Goal: Information Seeking & Learning: Learn about a topic

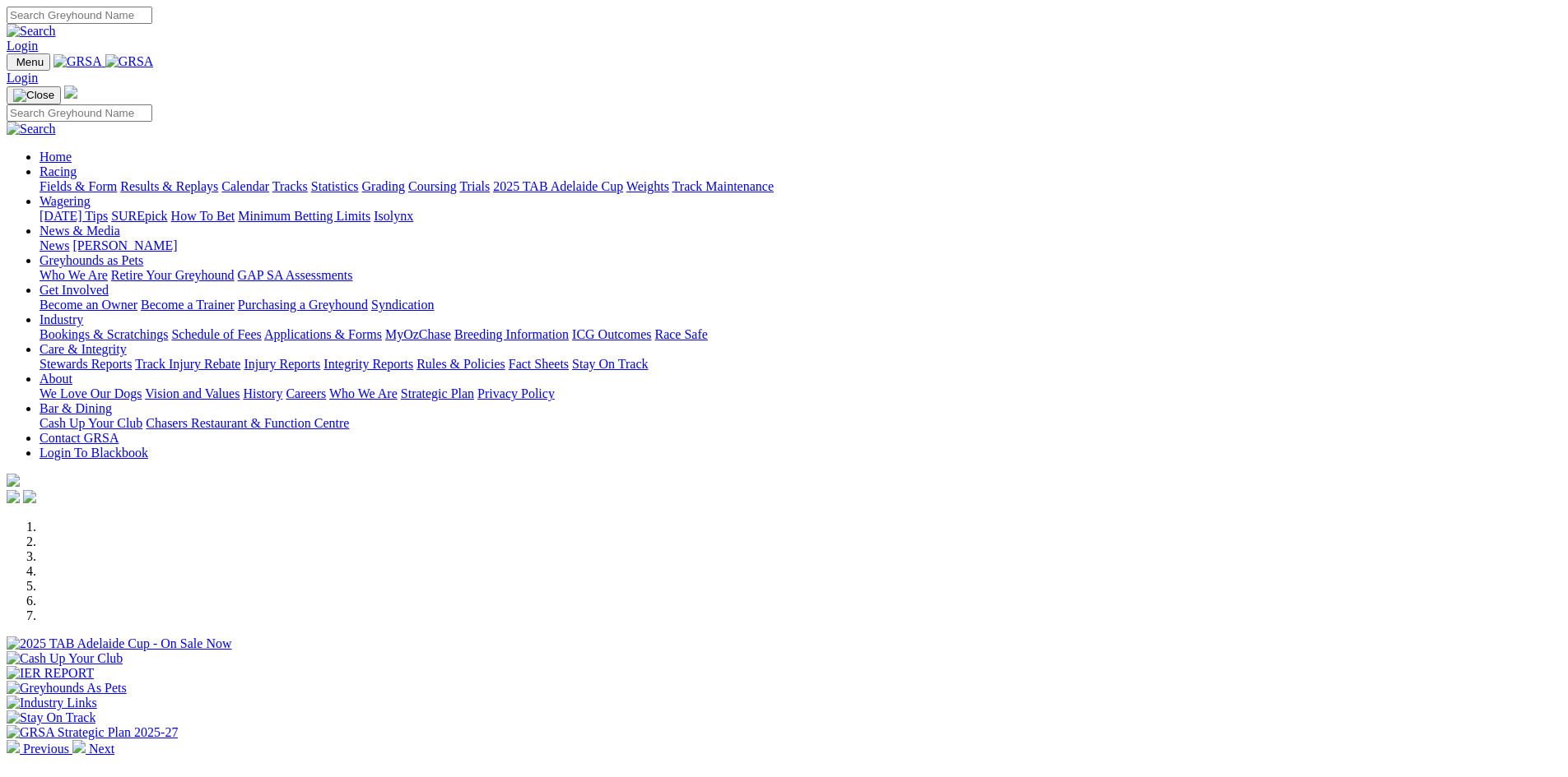
scroll to position [411, 0]
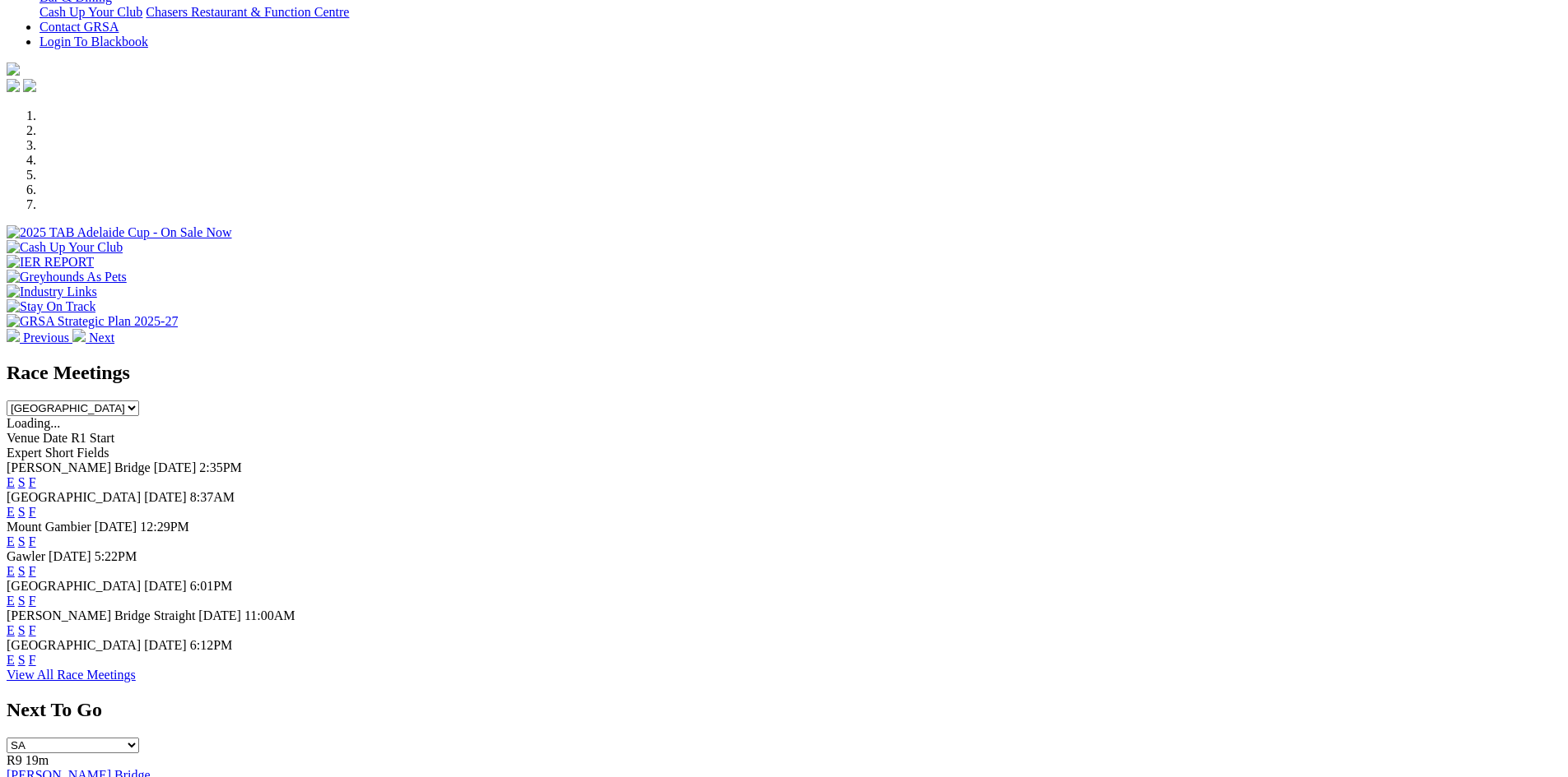
click at [36, 565] on link "F" at bounding box center [32, 571] width 8 height 14
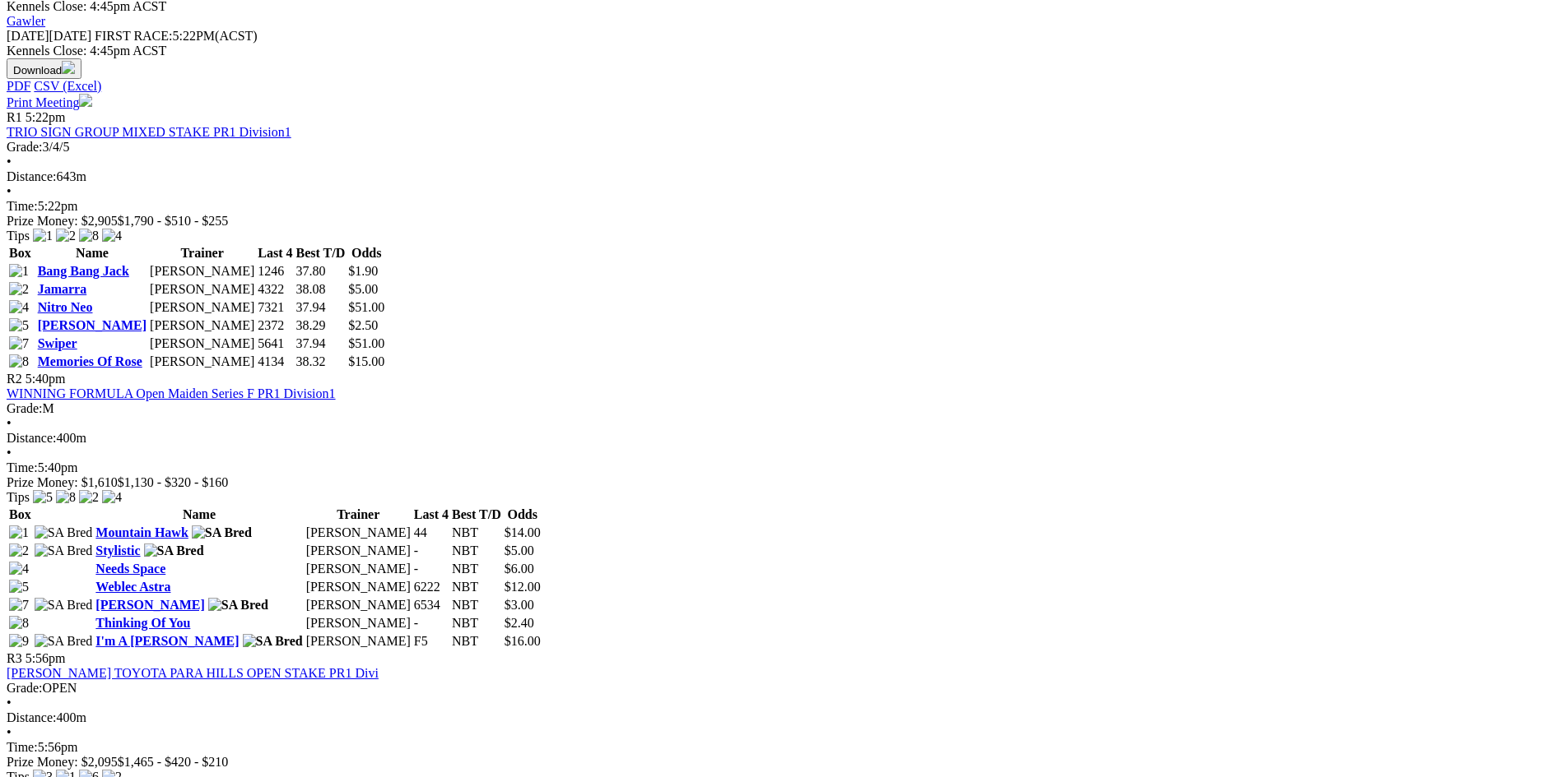
scroll to position [740, 0]
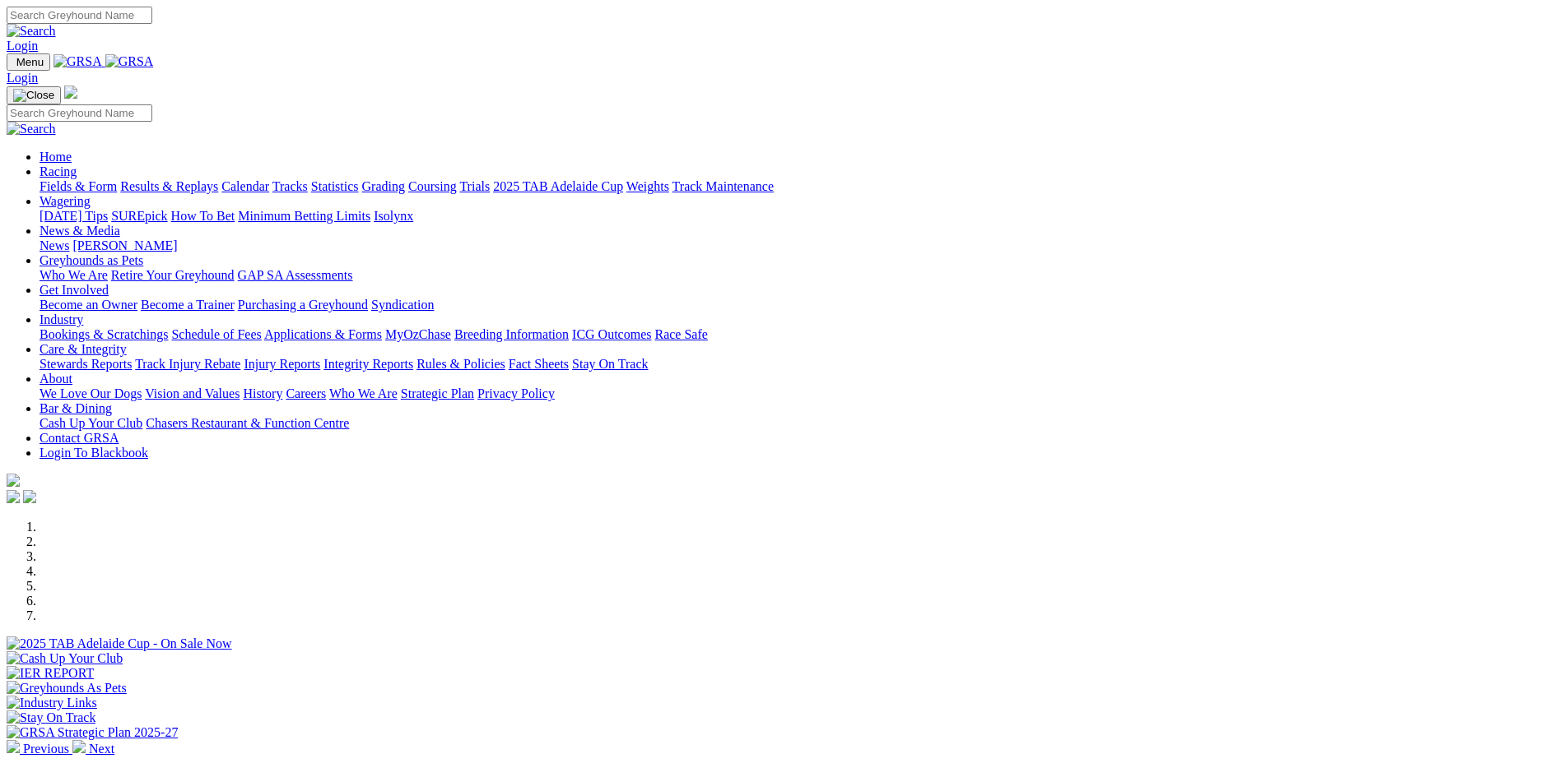
scroll to position [411, 0]
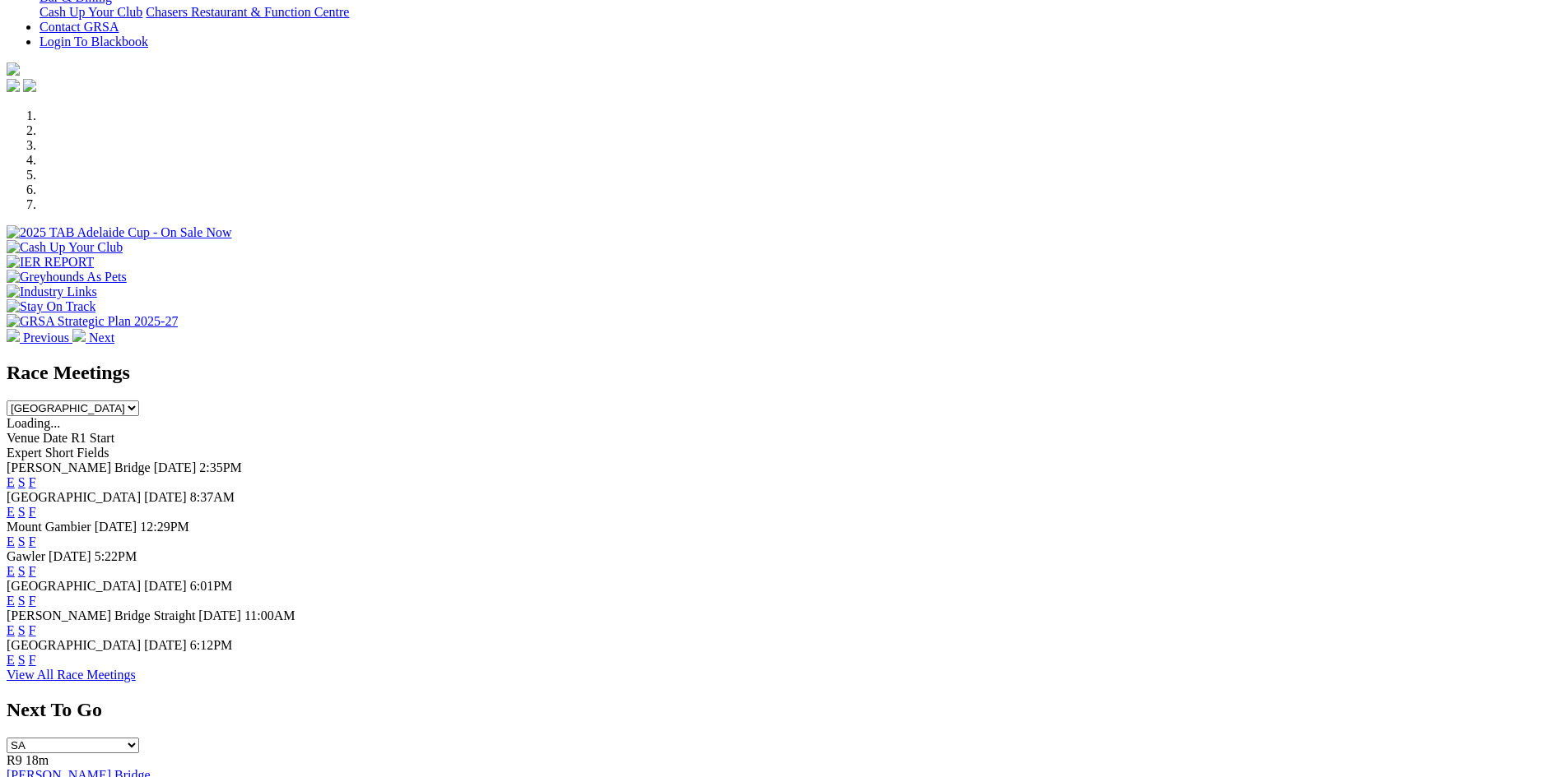
click at [36, 594] on link "F" at bounding box center [32, 601] width 8 height 14
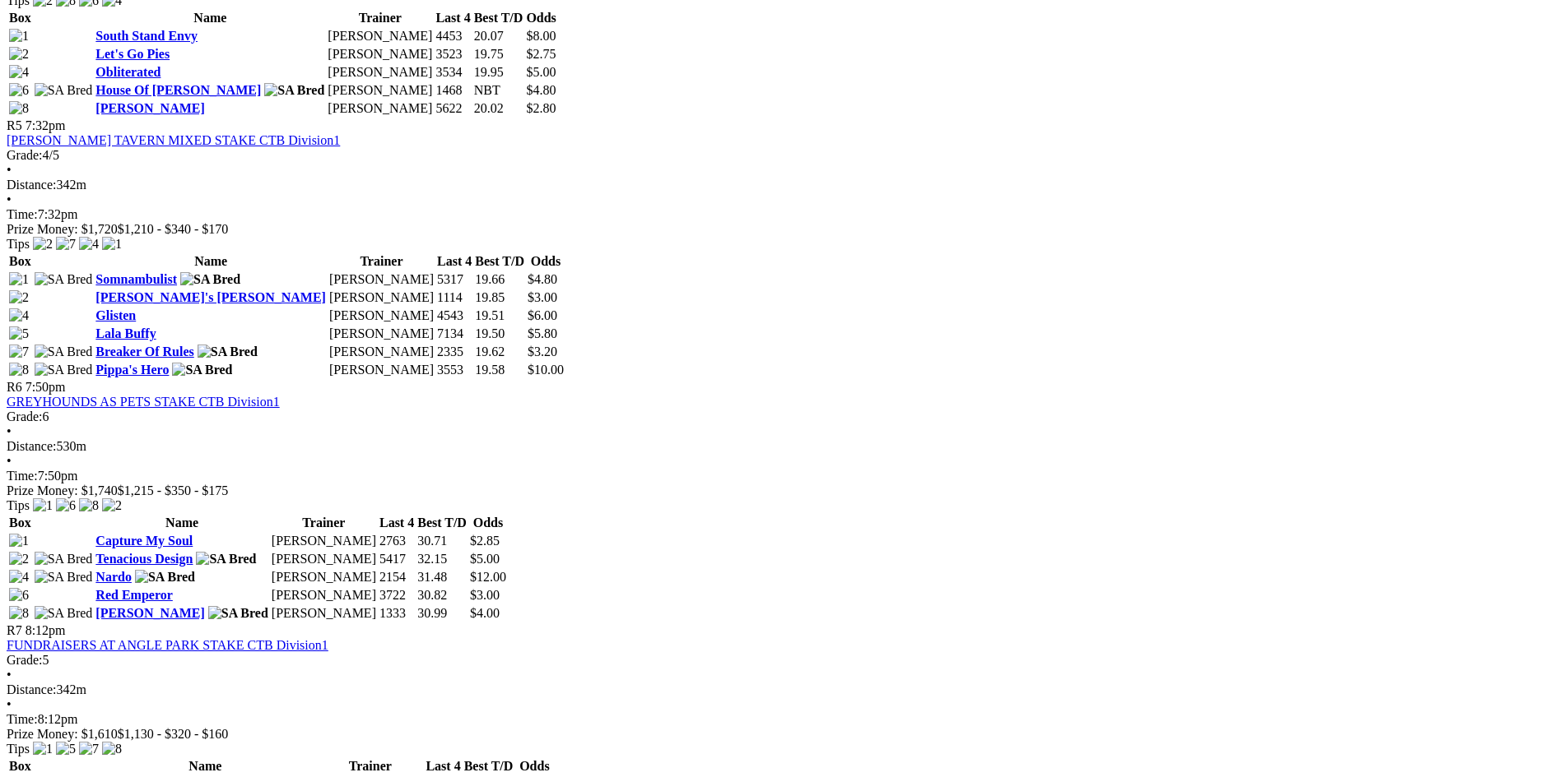
scroll to position [1809, 0]
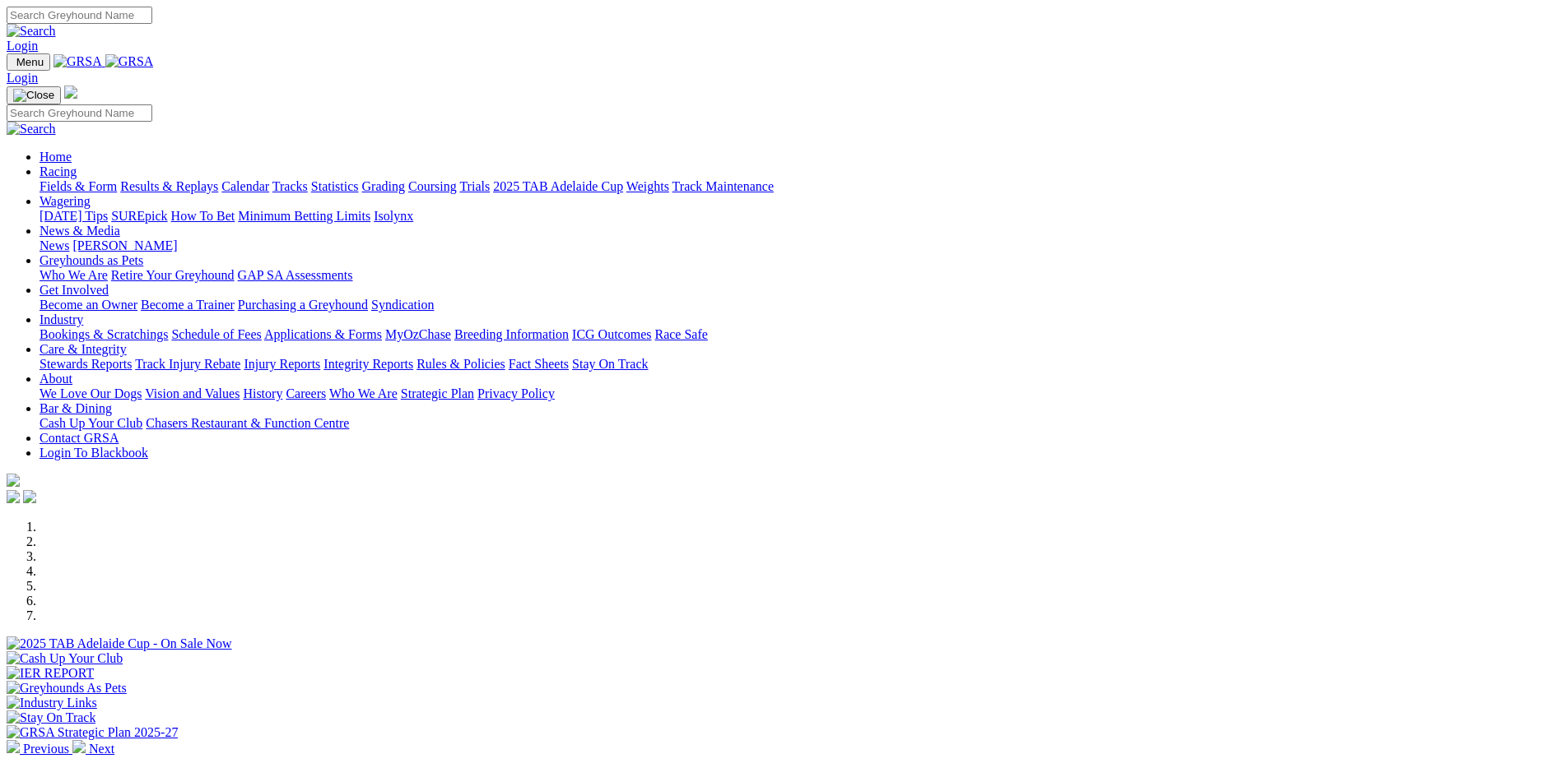
scroll to position [411, 0]
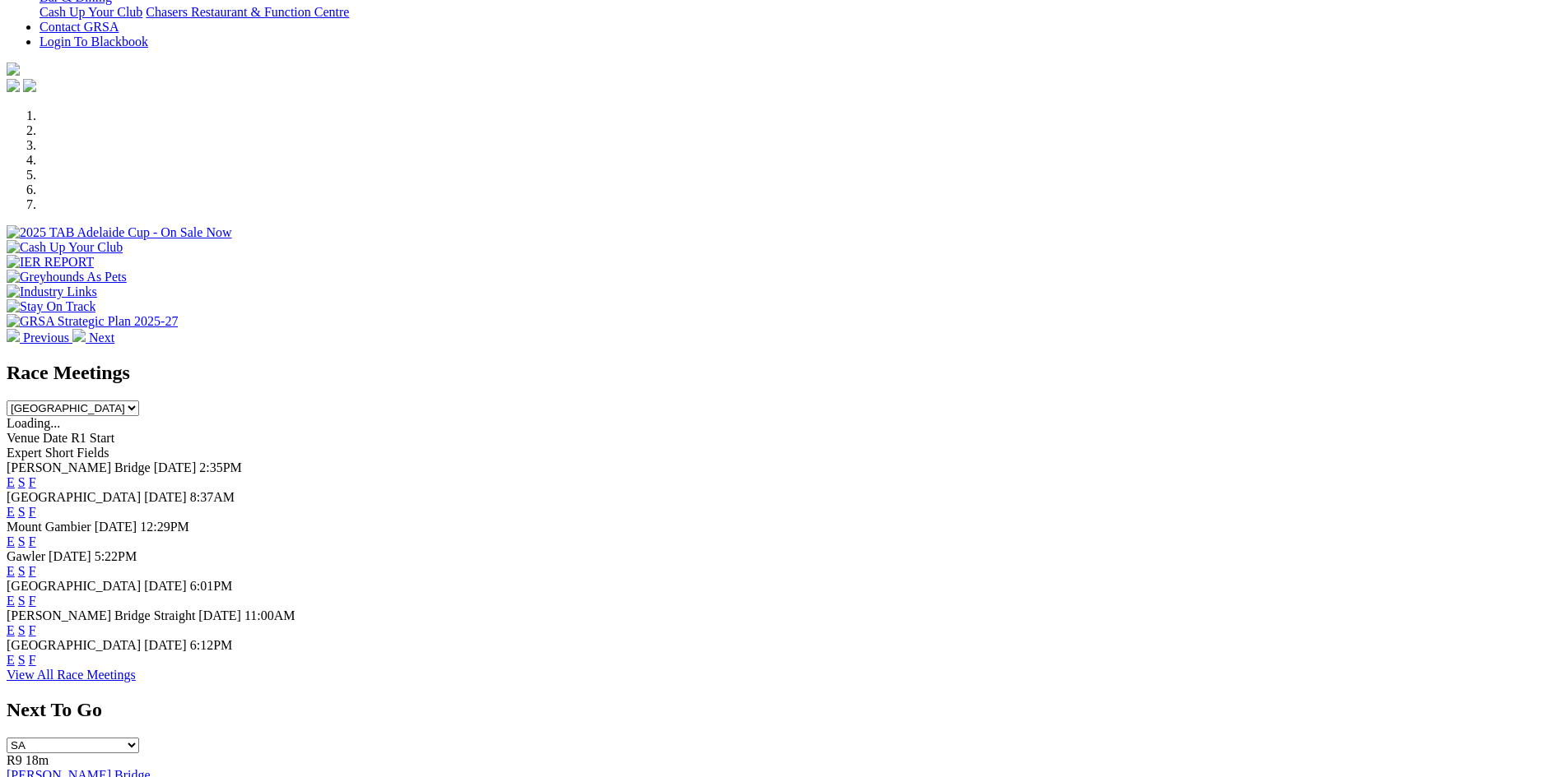
click at [36, 637] on link "F" at bounding box center [32, 630] width 8 height 14
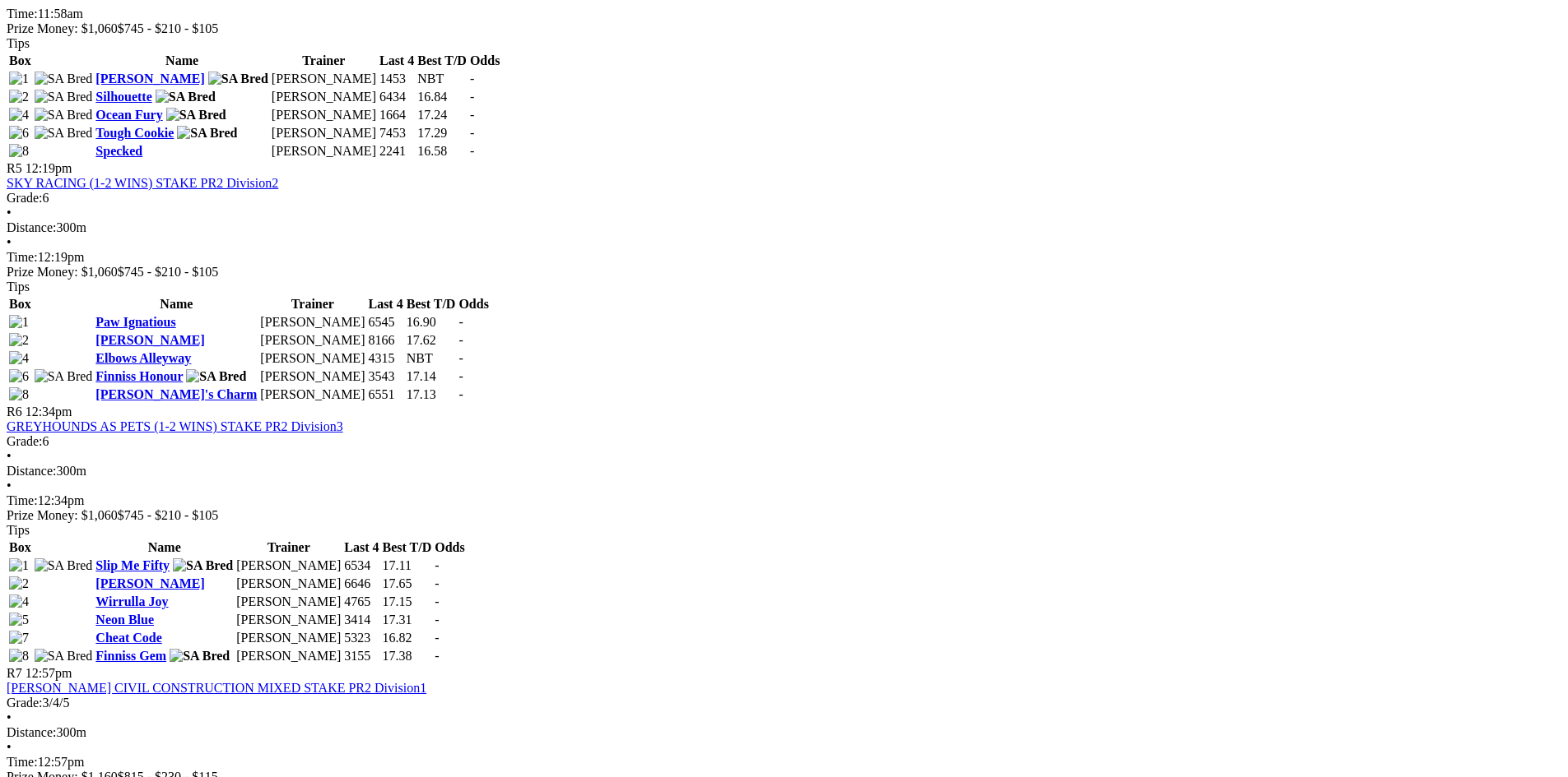
scroll to position [2057, 0]
